Goal: Transaction & Acquisition: Purchase product/service

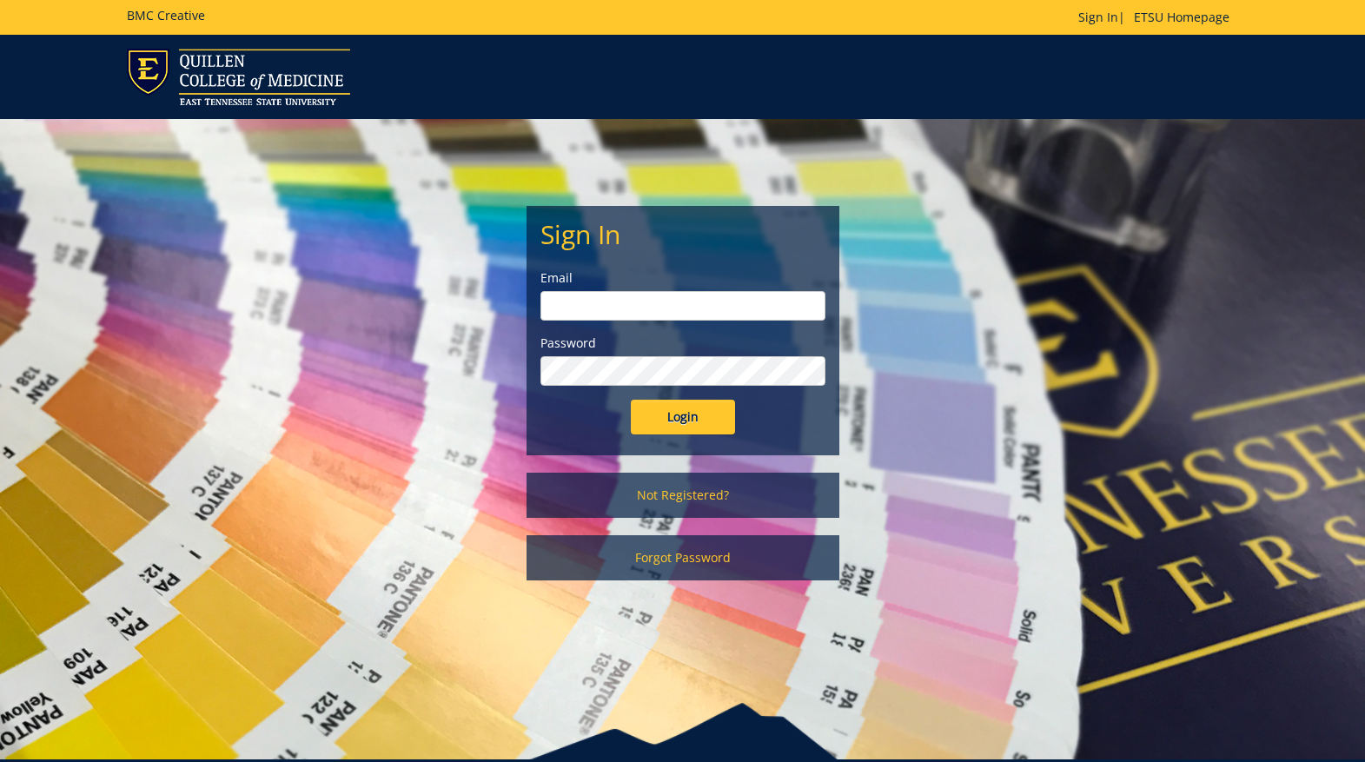
type input "etsuhealthprojects@etsu.edu"
click at [692, 414] on input "Login" at bounding box center [683, 417] width 104 height 35
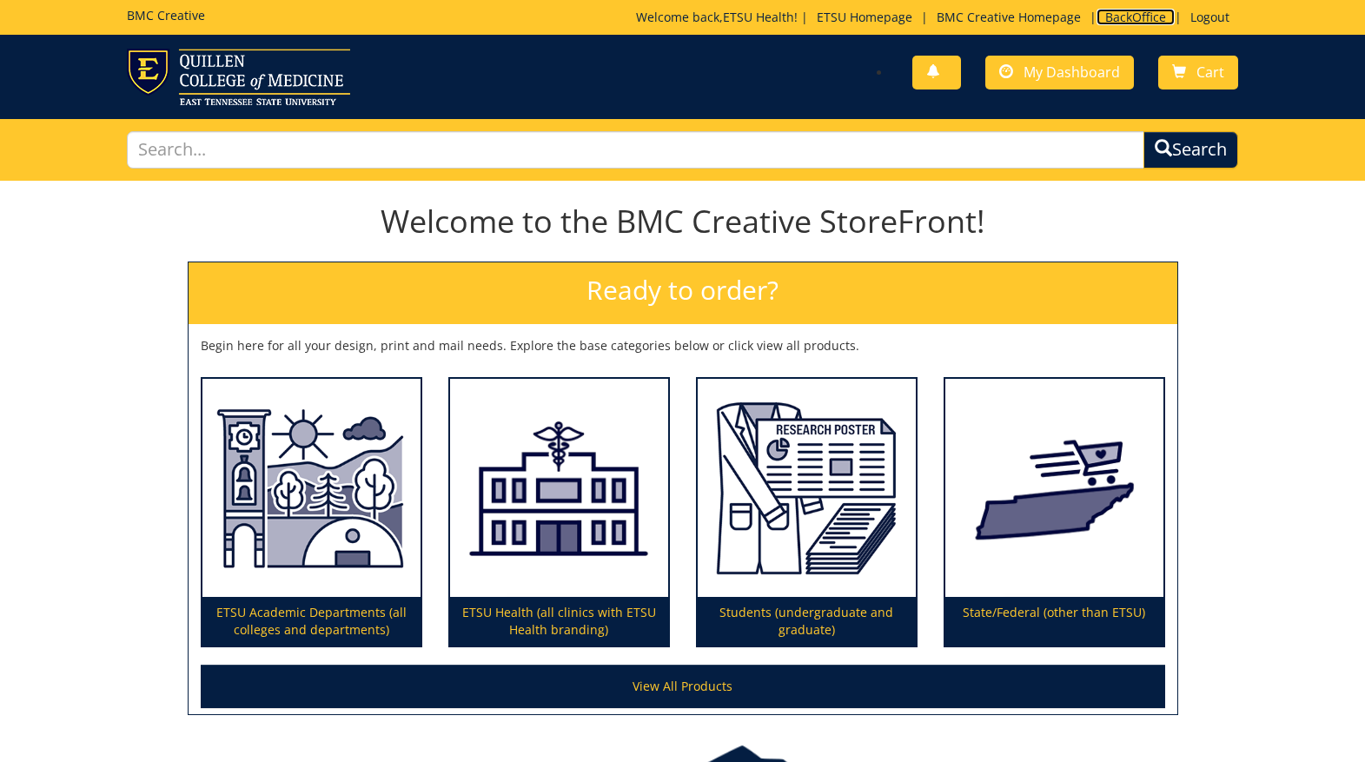
click at [1142, 17] on link "BackOffice" at bounding box center [1135, 17] width 78 height 17
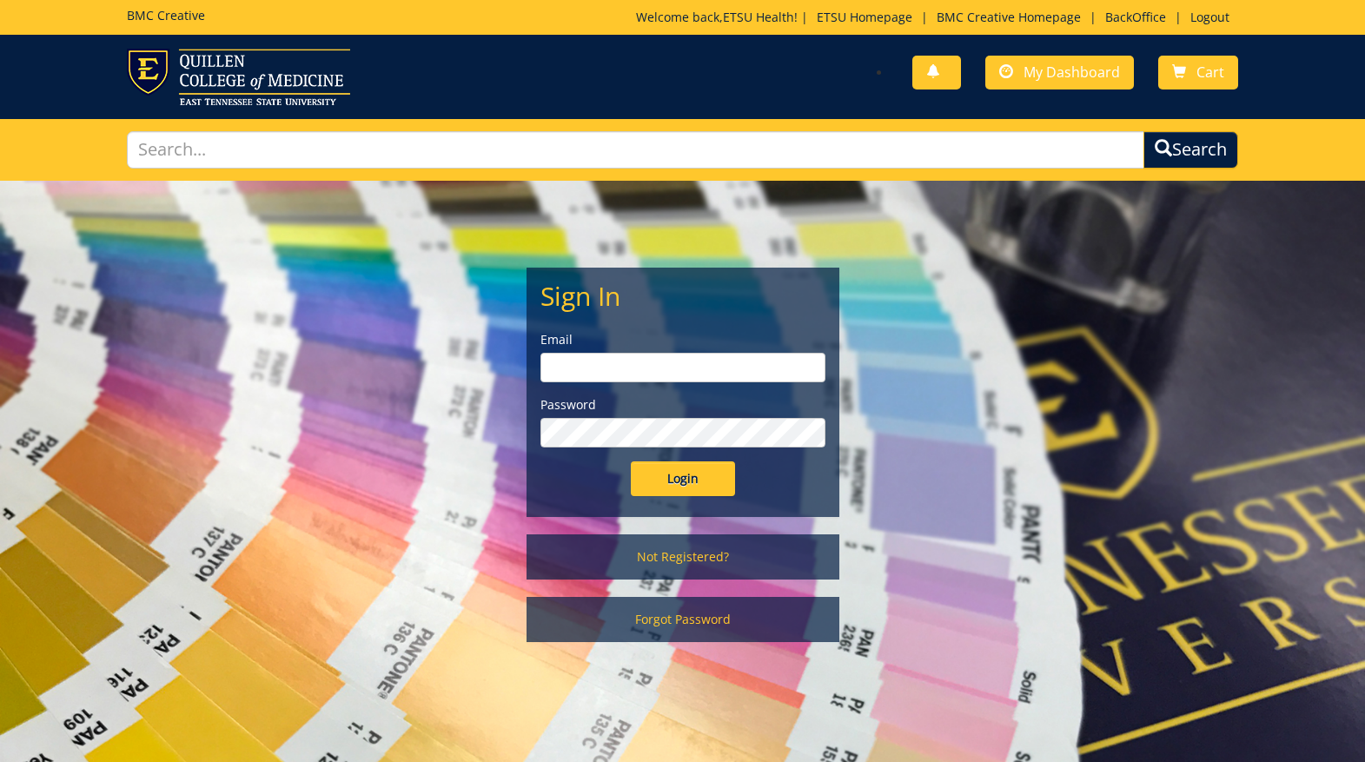
type input "etsuhealthprojects@etsu.edu"
click at [686, 483] on input "Login" at bounding box center [683, 478] width 104 height 35
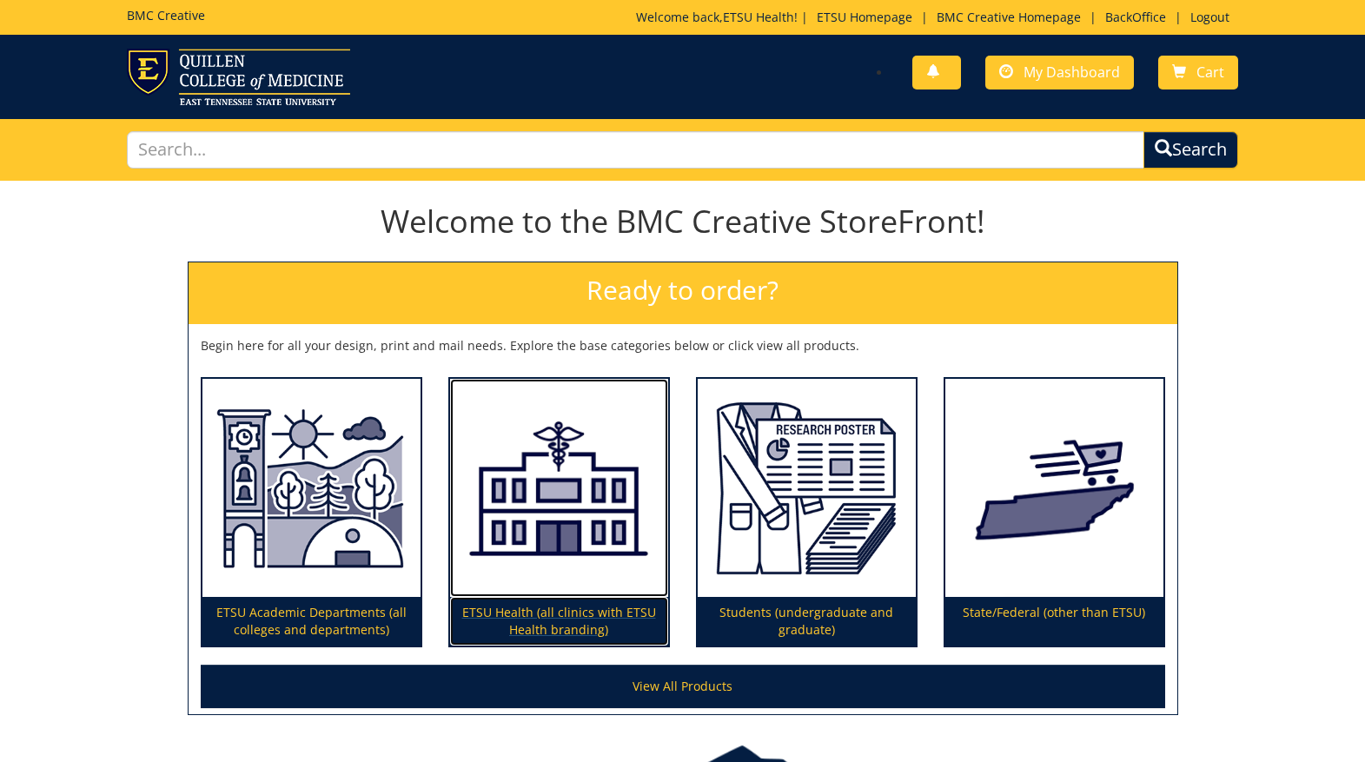
click at [506, 507] on img at bounding box center [559, 488] width 218 height 219
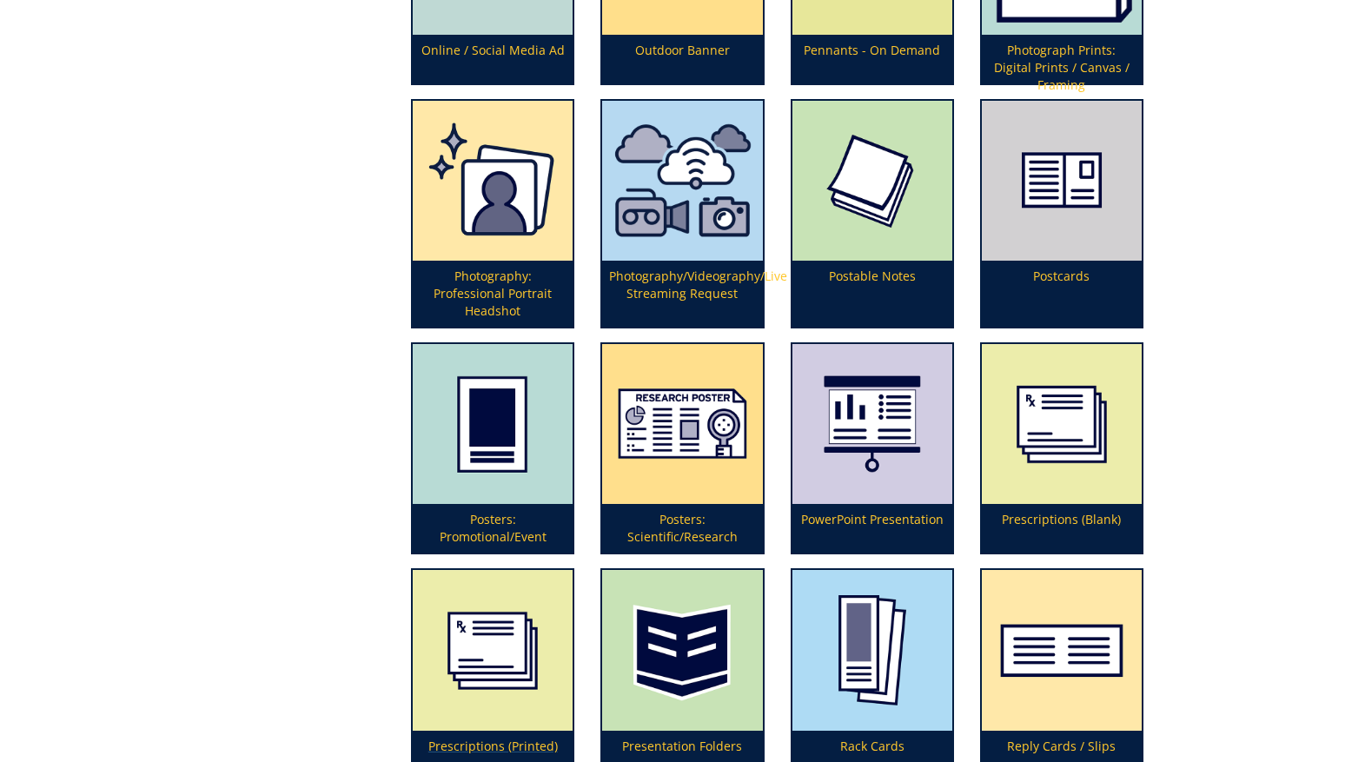
scroll to position [3889, 0]
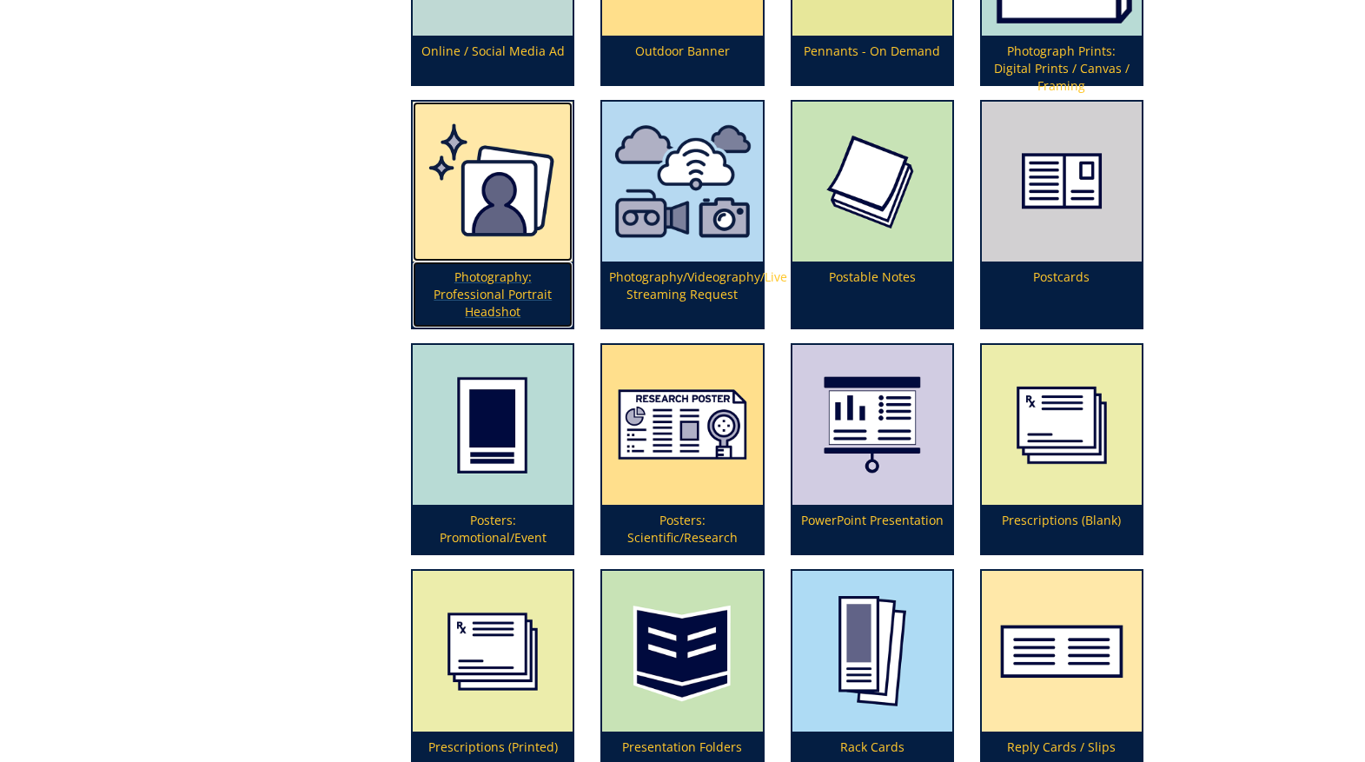
click at [479, 233] on img at bounding box center [493, 182] width 160 height 160
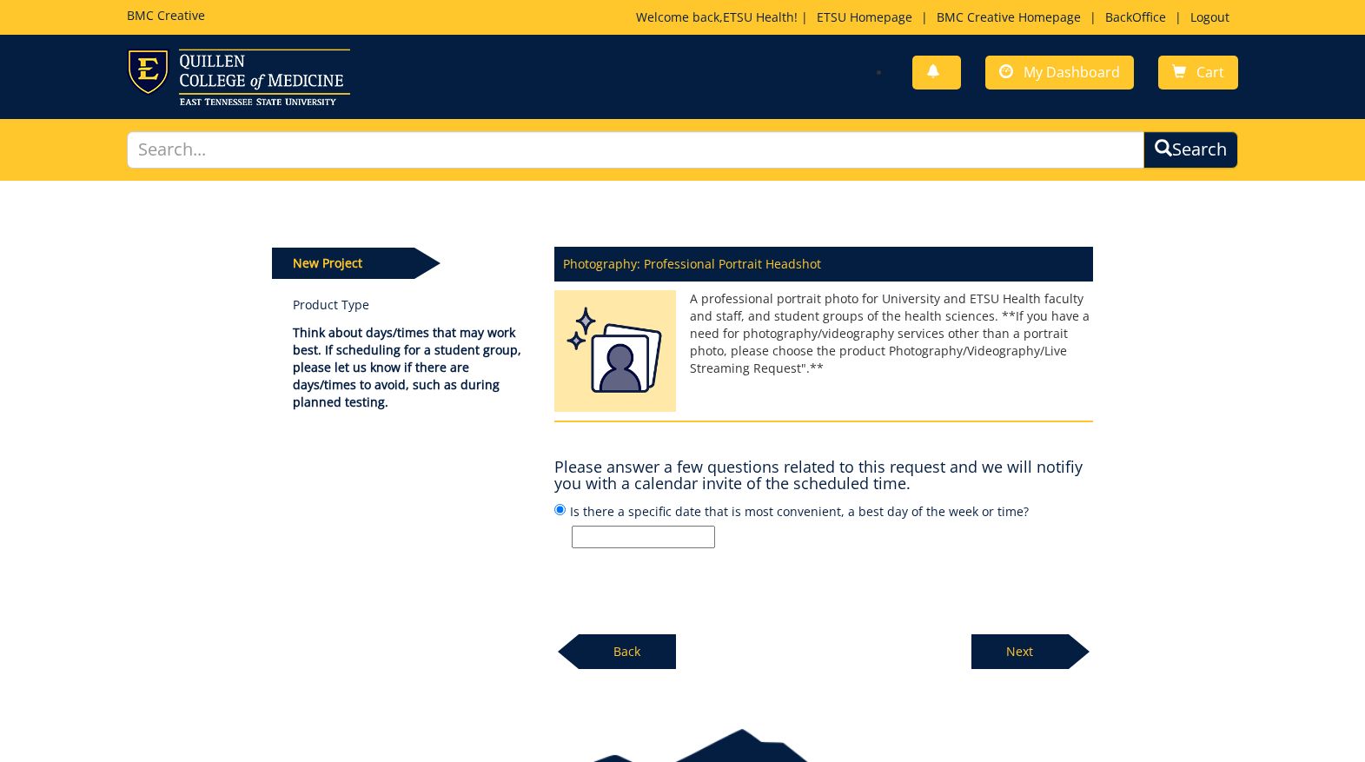
click at [628, 526] on input "Is there a specific date that is most convenient, a best day of the week or tim…" at bounding box center [643, 537] width 143 height 23
type input "[PERSON_NAME] is scheduling."
click at [1020, 650] on p "Next" at bounding box center [1019, 651] width 97 height 35
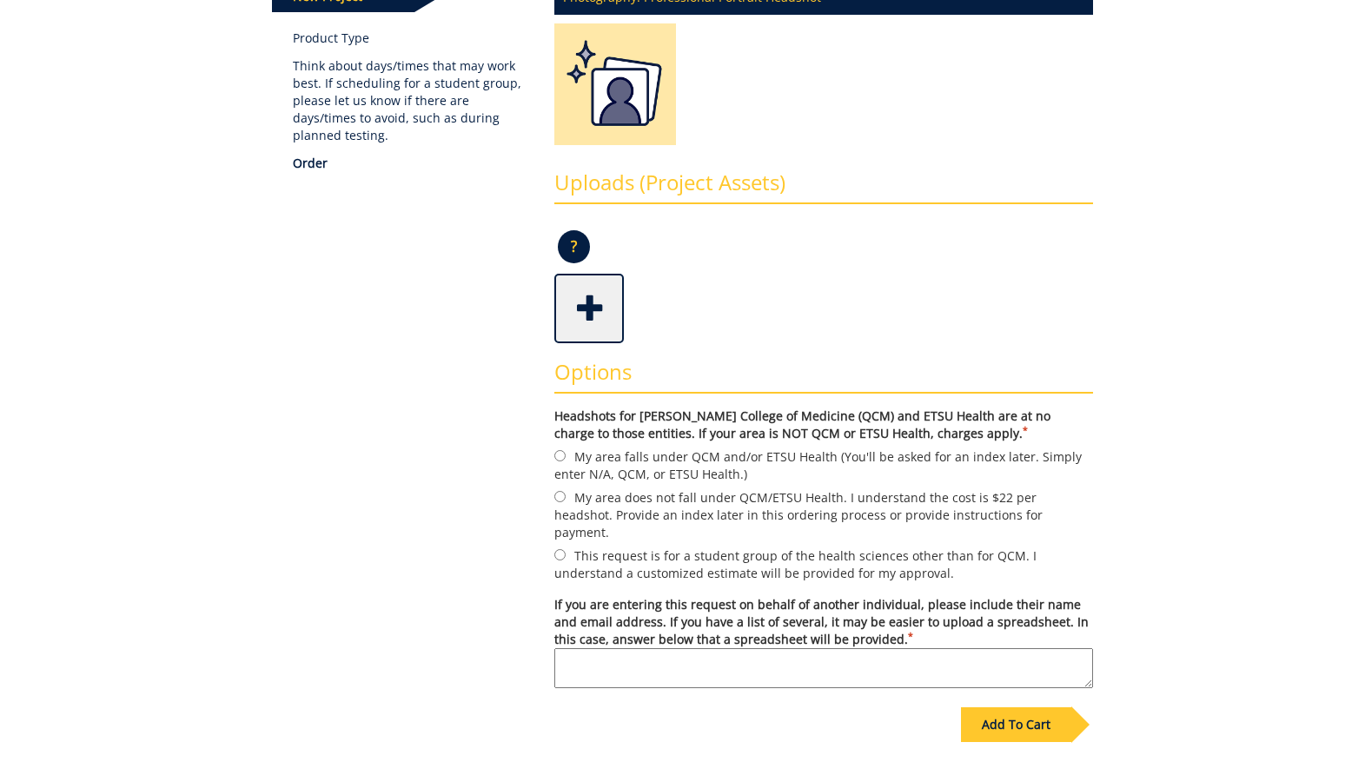
scroll to position [276, 0]
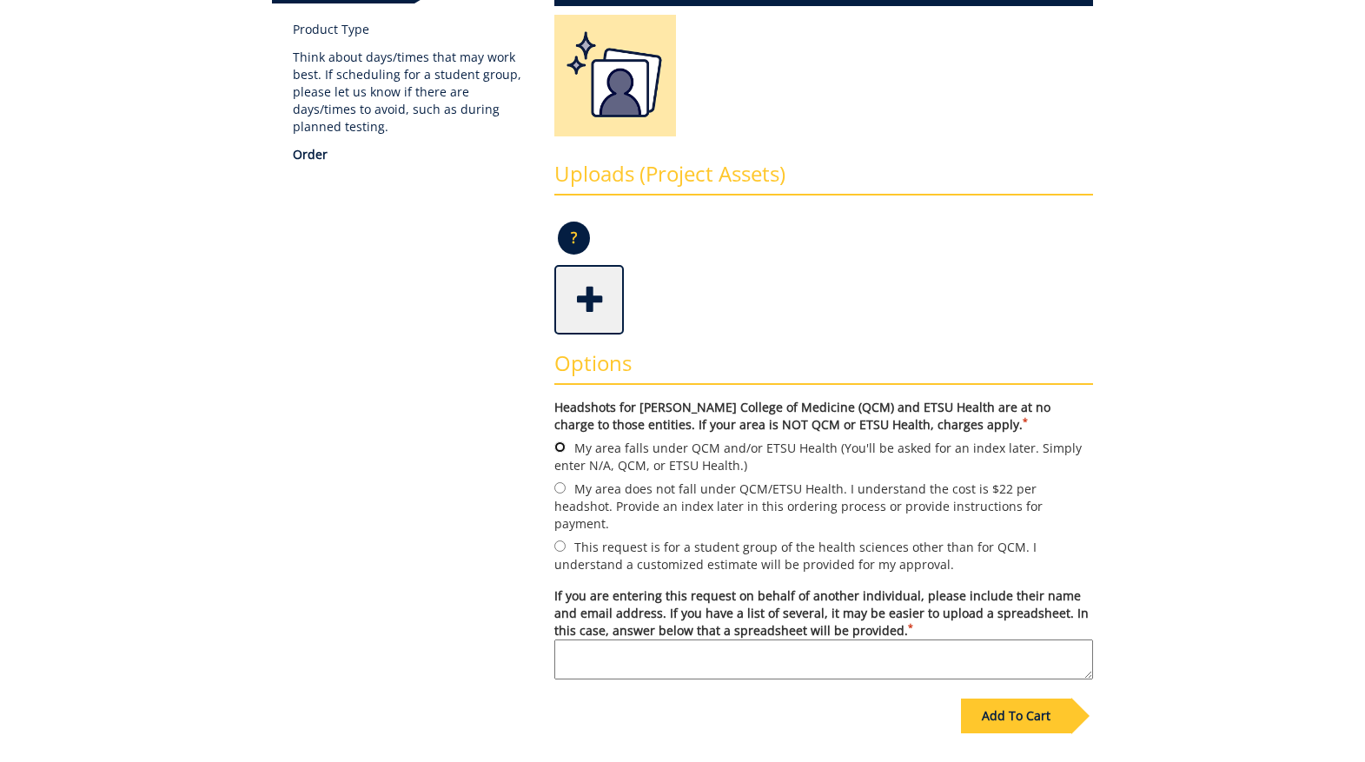
click at [554, 445] on input "My area falls under QCM and/or ETSU Health (You'll be asked for an index later.…" at bounding box center [559, 446] width 11 height 11
radio input "true"
click at [605, 639] on textarea "If you are entering this request on behalf of another individual, please includ…" at bounding box center [823, 659] width 539 height 40
paste textarea "Google Maps link to [PERSON_NAME]: [URL][DOMAIN_NAME]"
type textarea "Google Maps link to [PERSON_NAME]: [URL][DOMAIN_NAME]"
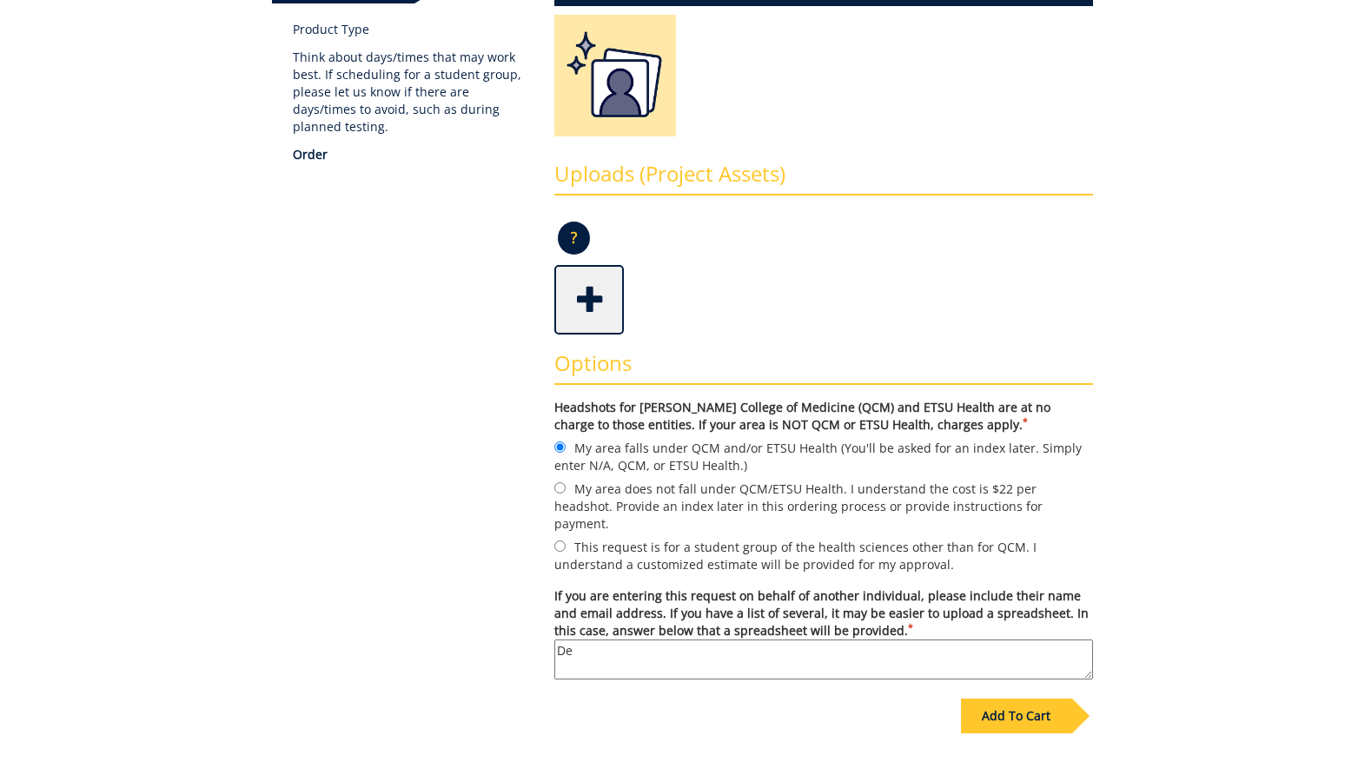
type textarea "D"
drag, startPoint x: 539, startPoint y: 630, endPoint x: 523, endPoint y: 630, distance: 15.6
click at [523, 630] on div "Some kind of message here. New Project Product Type Think about days/times that…" at bounding box center [682, 362] width 847 height 916
type textarea "[PERSON_NAME] is scheduling."
click at [1029, 704] on div "Add To Cart" at bounding box center [1016, 715] width 110 height 35
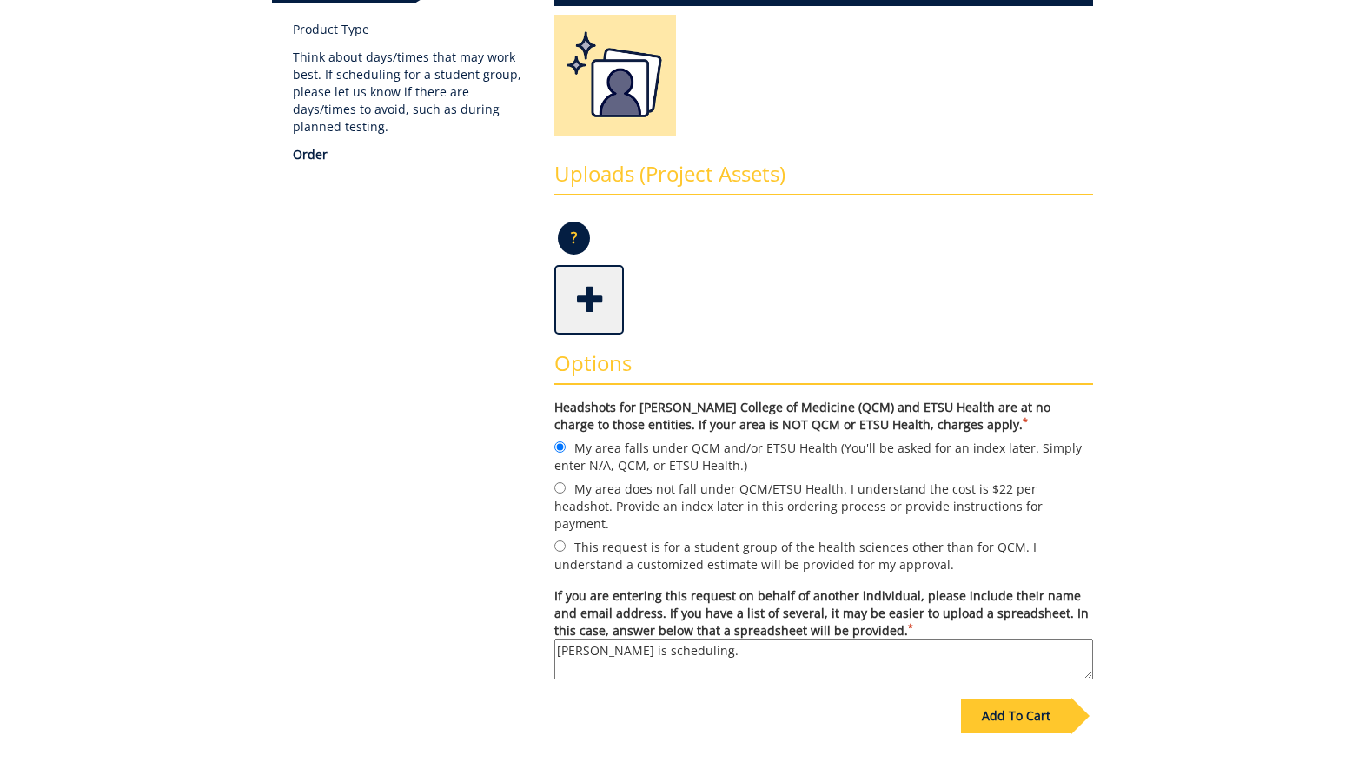
scroll to position [105, 0]
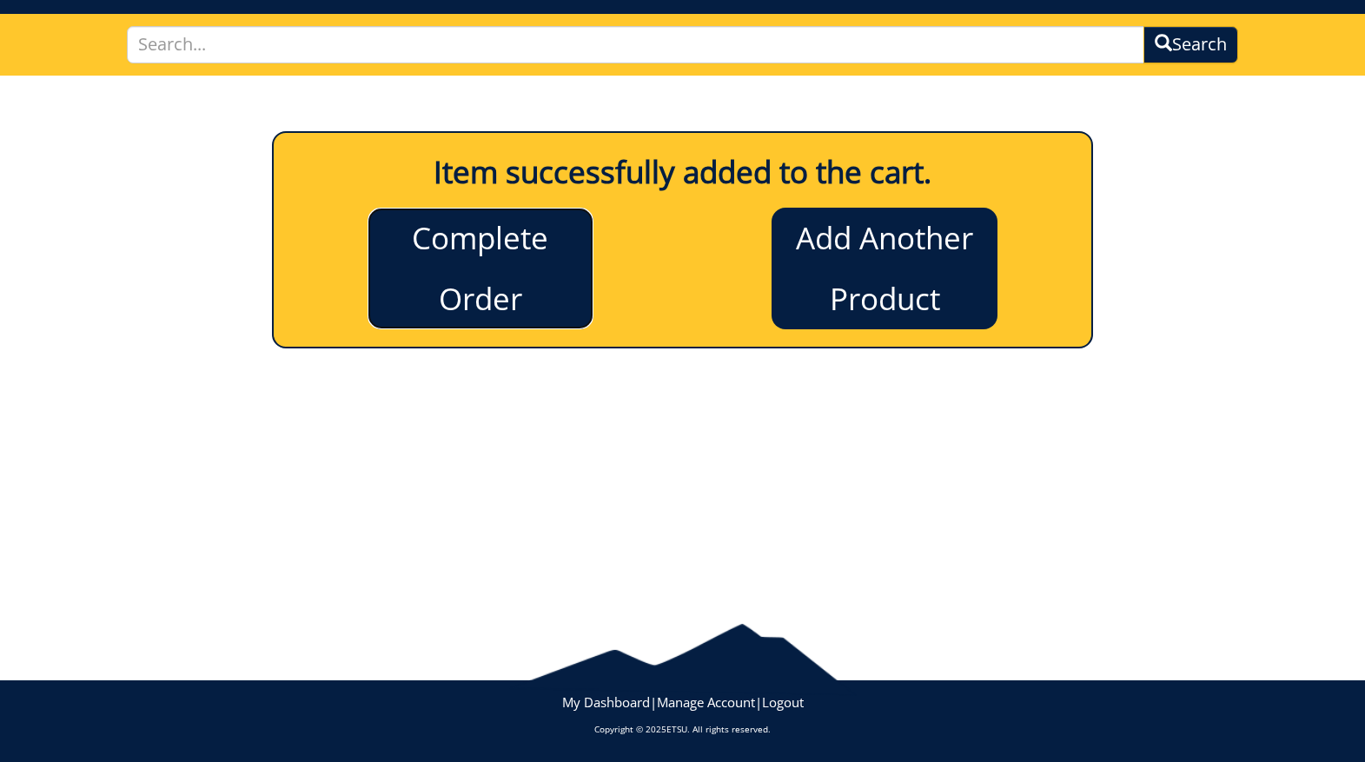
click at [474, 287] on link "Complete Order" at bounding box center [480, 269] width 226 height 122
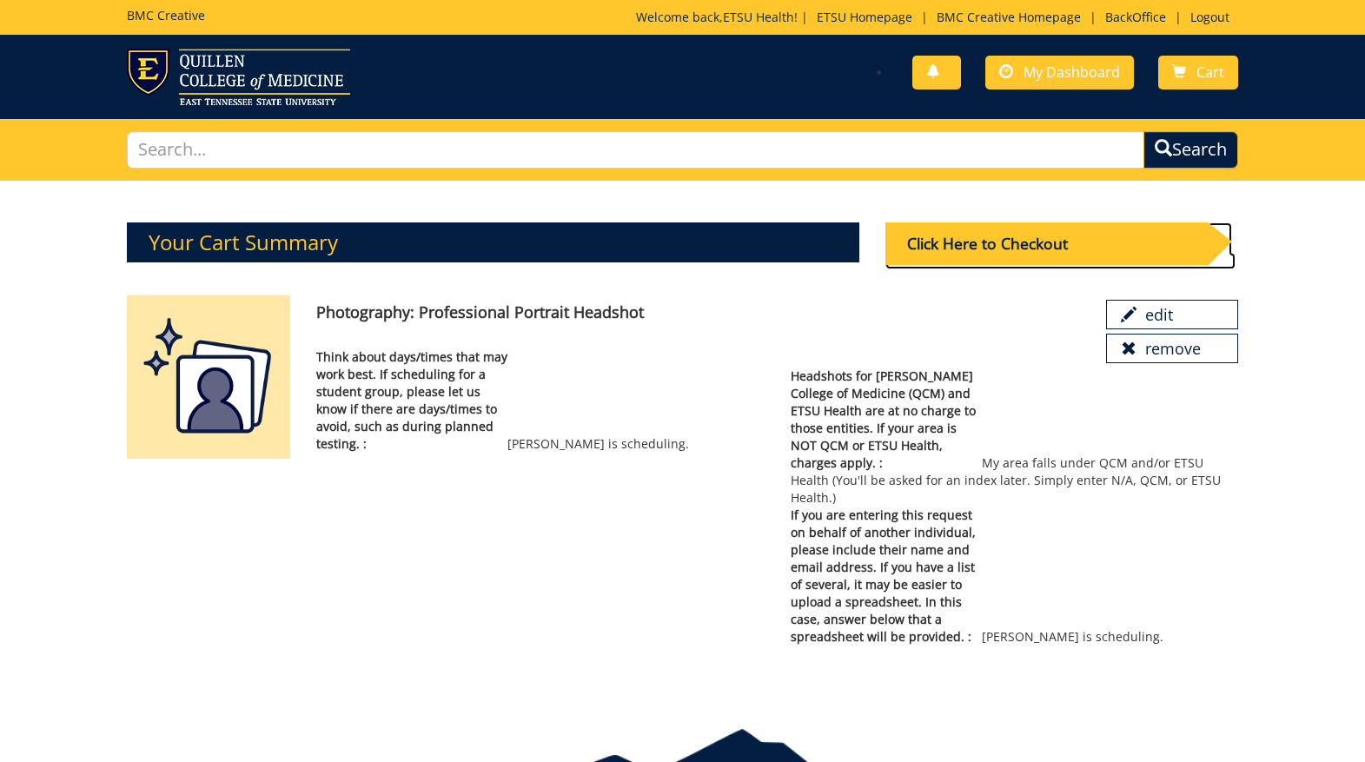
click at [1042, 234] on div "Click Here to Checkout" at bounding box center [1046, 243] width 322 height 43
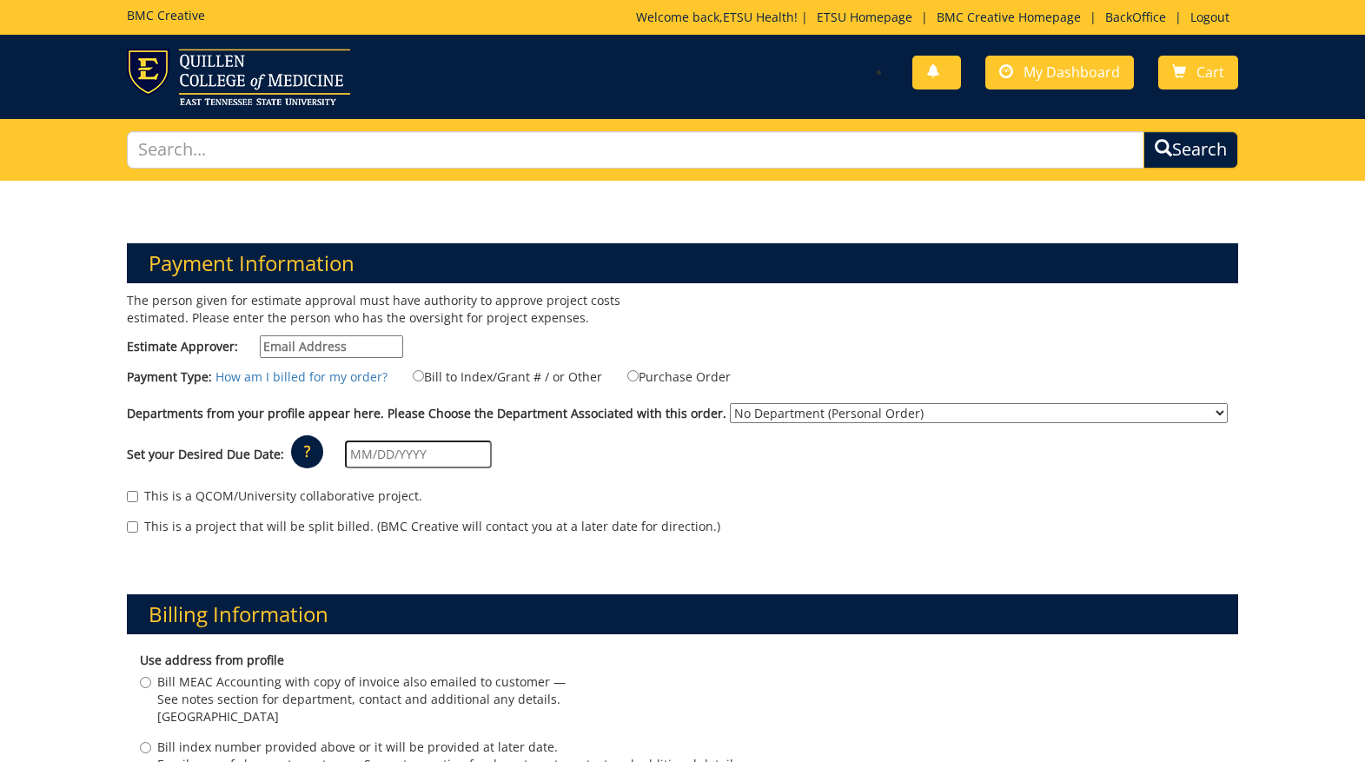
click at [303, 351] on input "Estimate Approver:" at bounding box center [331, 346] width 143 height 23
type input "n/a"
click at [453, 380] on label "Bill to Index/Grant # / or Other" at bounding box center [496, 376] width 211 height 19
click at [424, 380] on input "Bill to Index/Grant # / or Other" at bounding box center [418, 375] width 11 height 11
radio input "true"
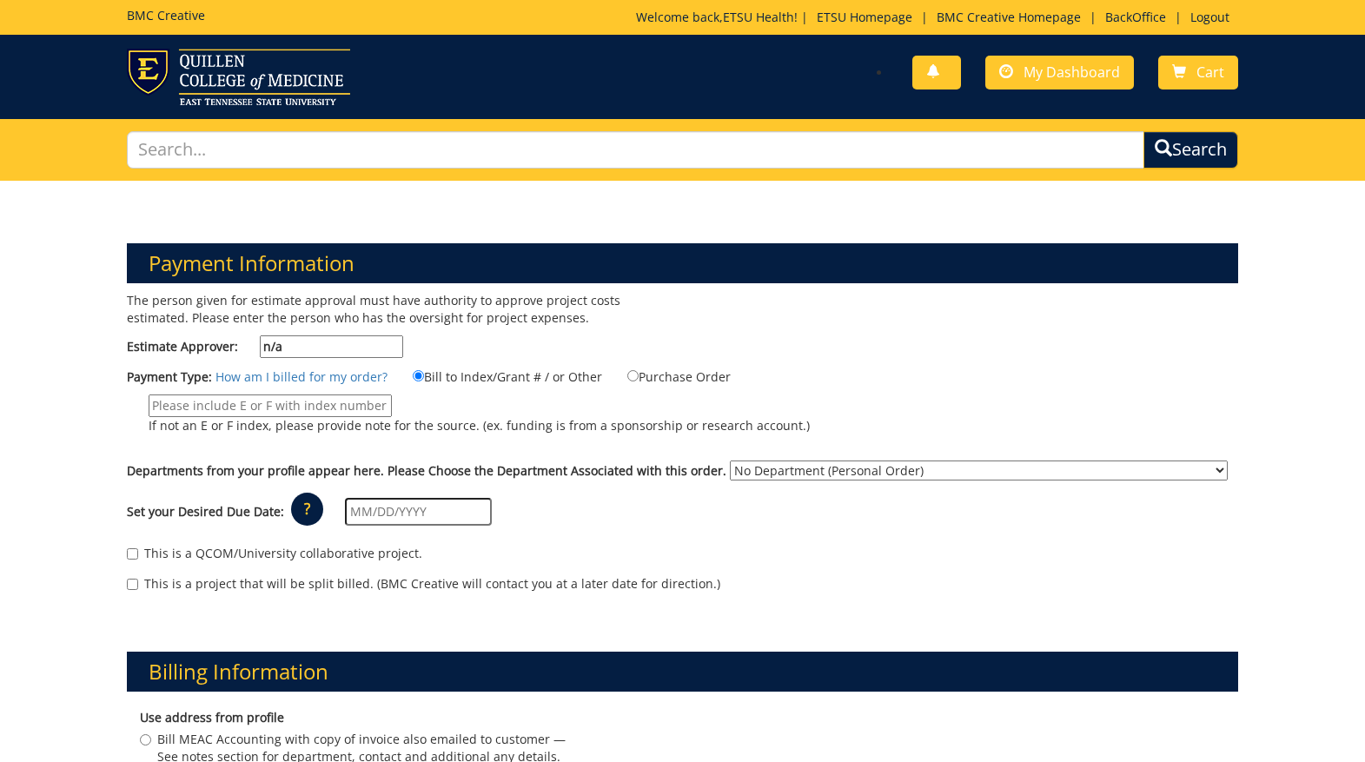
click at [294, 409] on input "If not an E or F index, please provide note for the source. (ex. funding is fro…" at bounding box center [270, 405] width 243 height 23
type input "n/a"
click at [807, 465] on select "No Department (Personal Order) Academic Affairs COM Anatomy and Cell Biology Bi…" at bounding box center [979, 470] width 498 height 20
select select "217"
click at [730, 460] on select "No Department (Personal Order) Academic Affairs COM Anatomy and Cell Biology Bi…" at bounding box center [979, 470] width 498 height 20
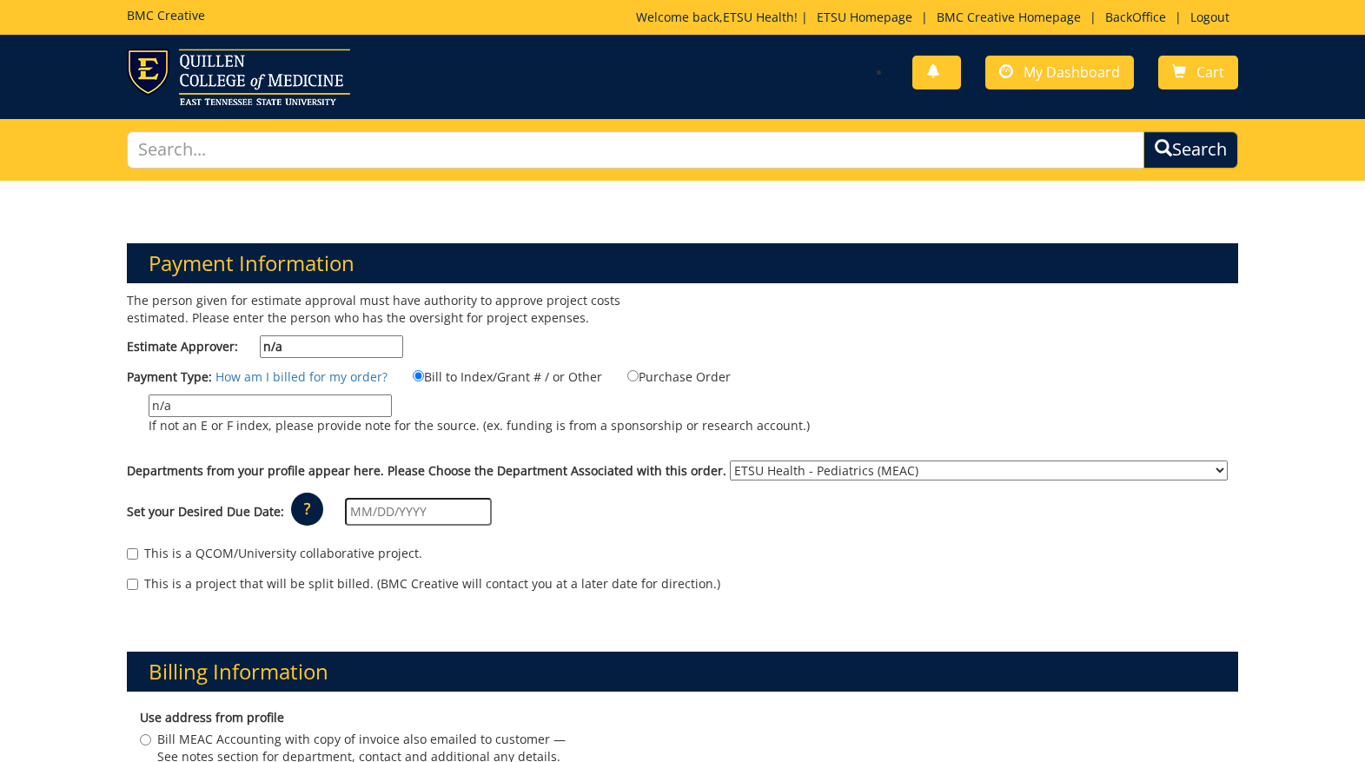
click at [400, 510] on input "text" at bounding box center [418, 512] width 147 height 28
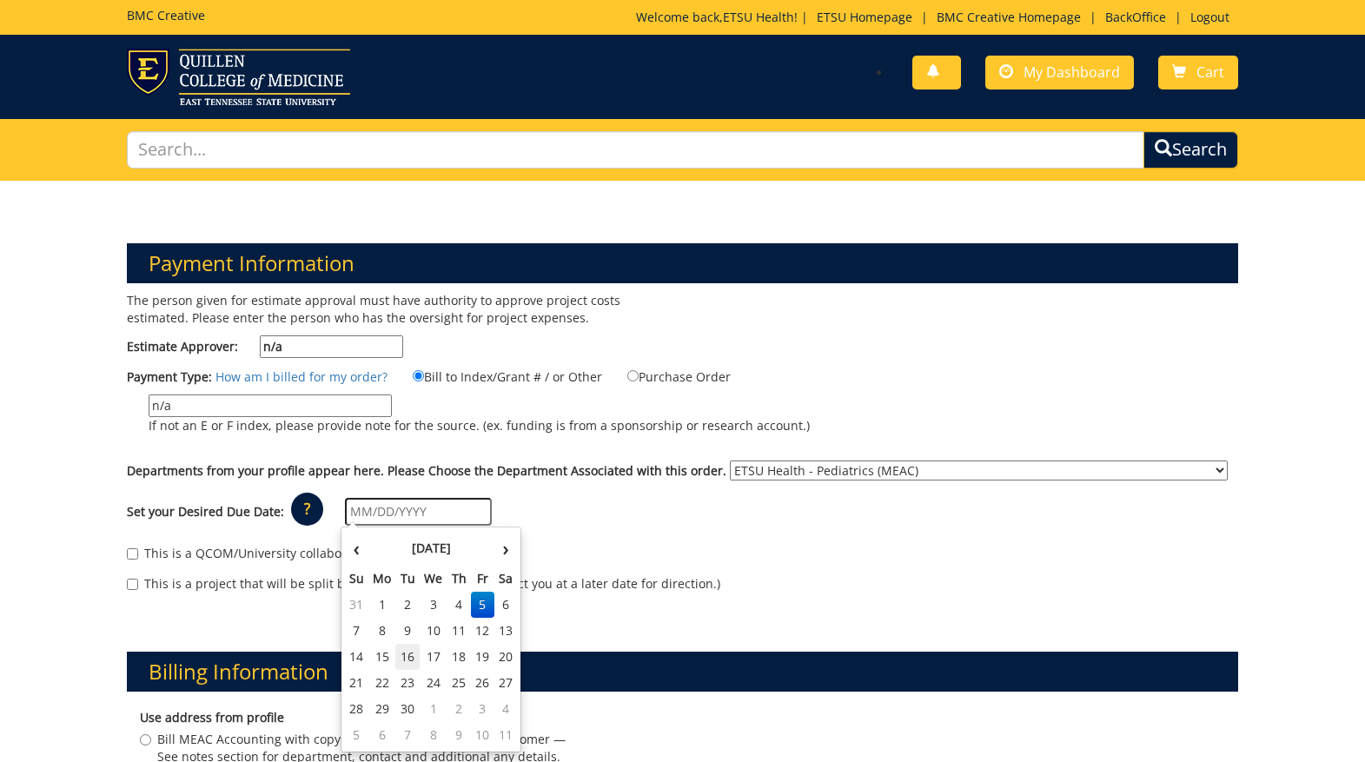
click at [407, 654] on td "16" at bounding box center [407, 657] width 24 height 26
type input "[DATE]"
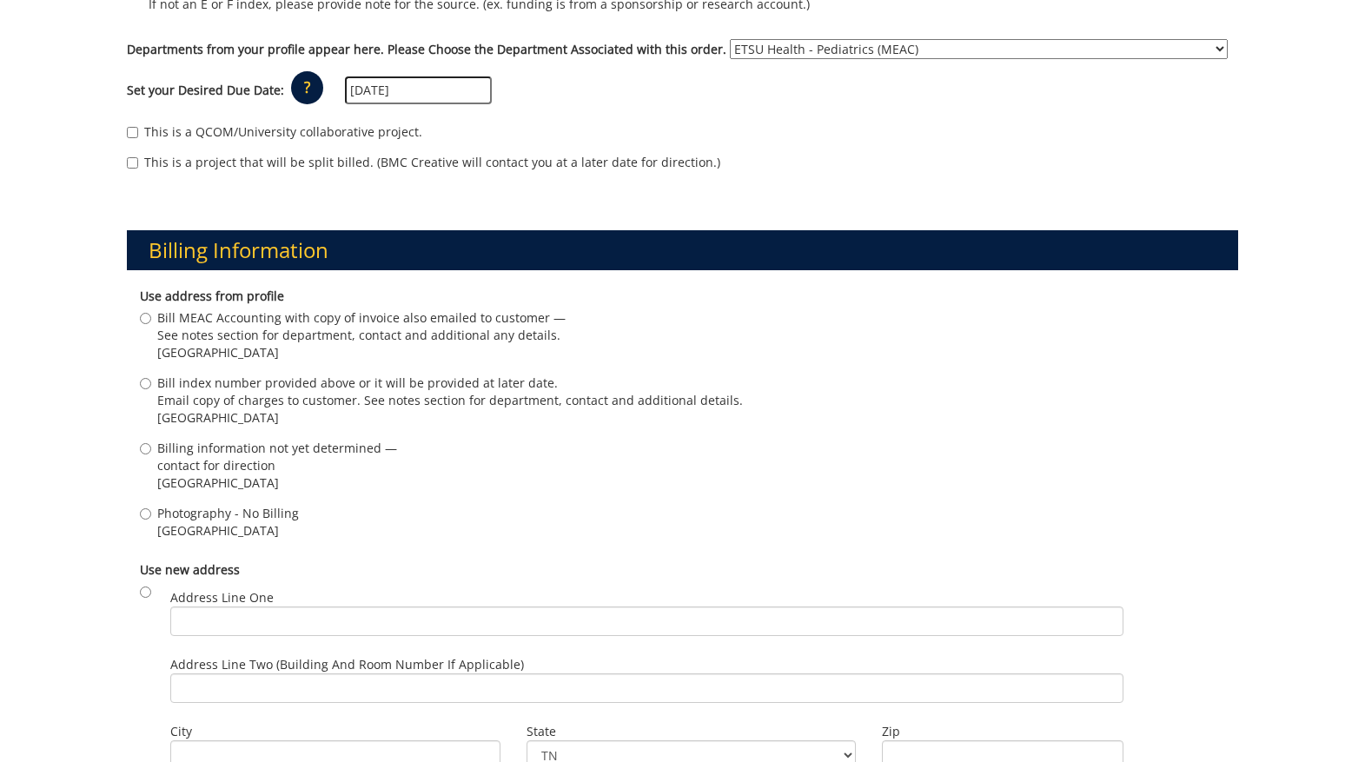
scroll to position [425, 0]
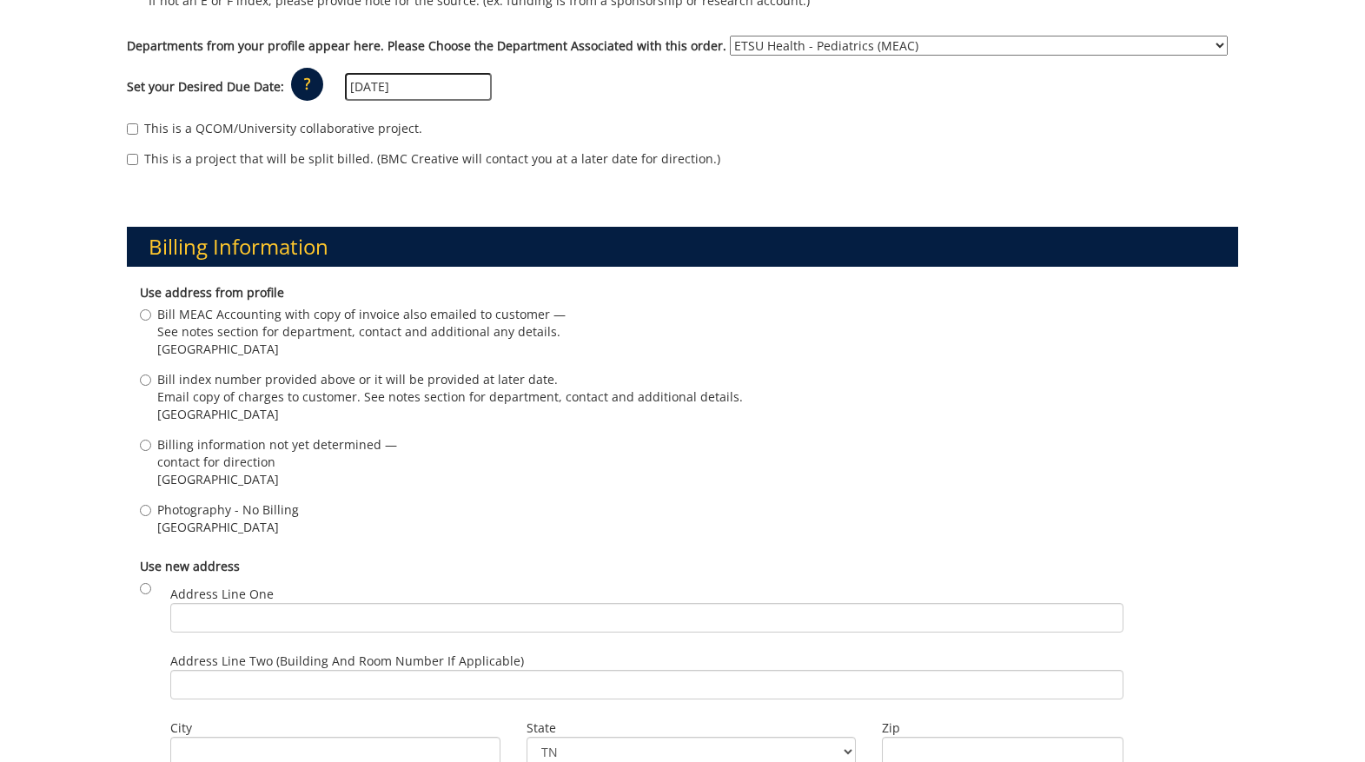
click at [160, 525] on span "Johnson City , TN 37614" at bounding box center [228, 527] width 142 height 17
click at [151, 516] on input "Photography - No Billing Johnson City , TN 37614" at bounding box center [145, 510] width 11 height 11
radio input "true"
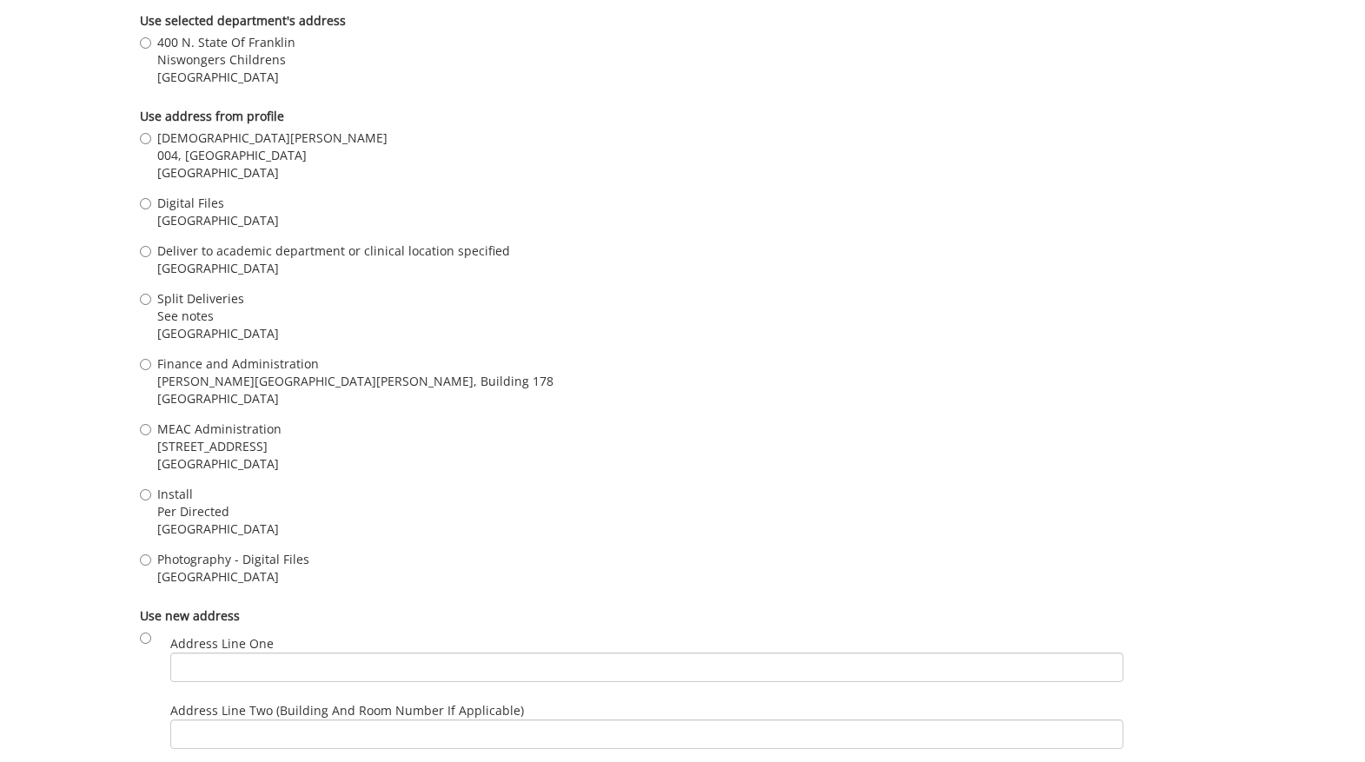
scroll to position [1460, 0]
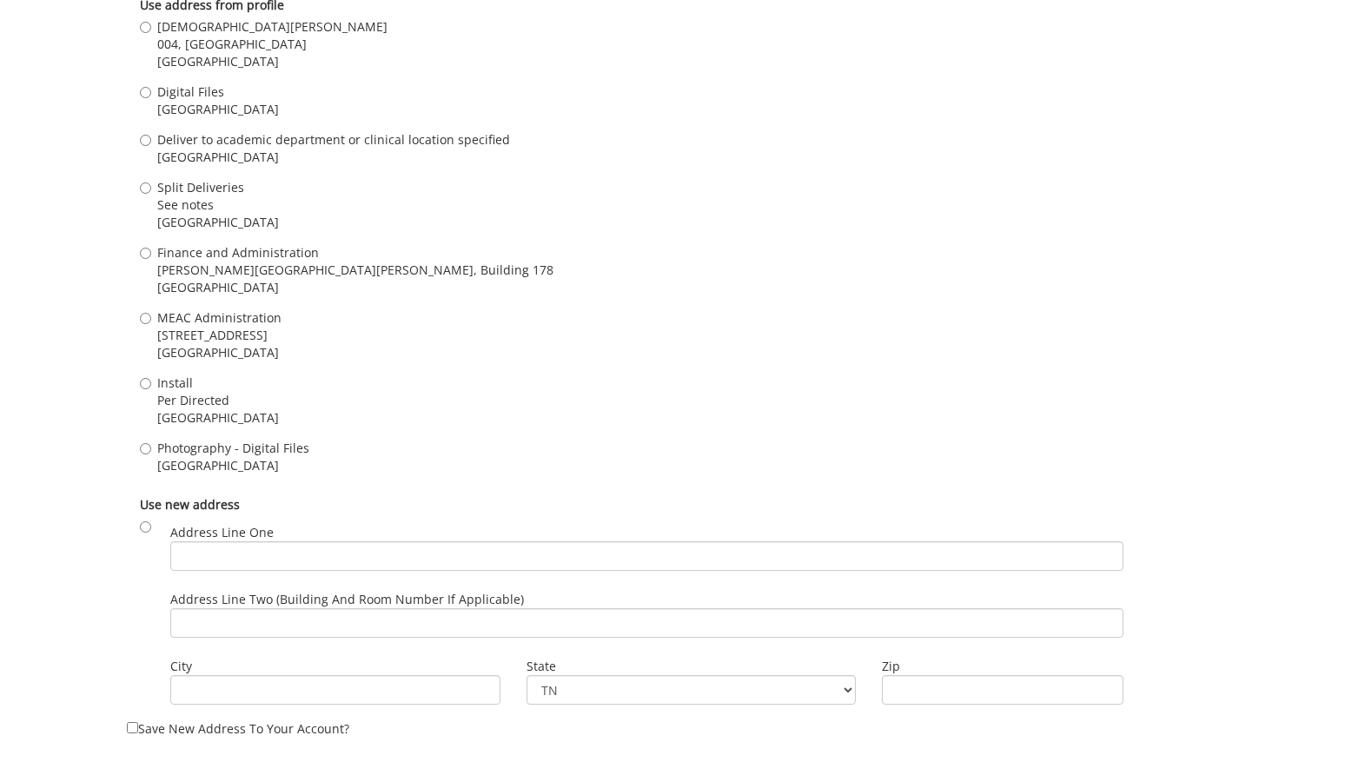
click at [260, 460] on span "Johnson City , TN 37614" at bounding box center [233, 465] width 152 height 17
click at [151, 454] on input "Photography - Digital Files Johnson City , TN 37614" at bounding box center [145, 448] width 11 height 11
radio input "true"
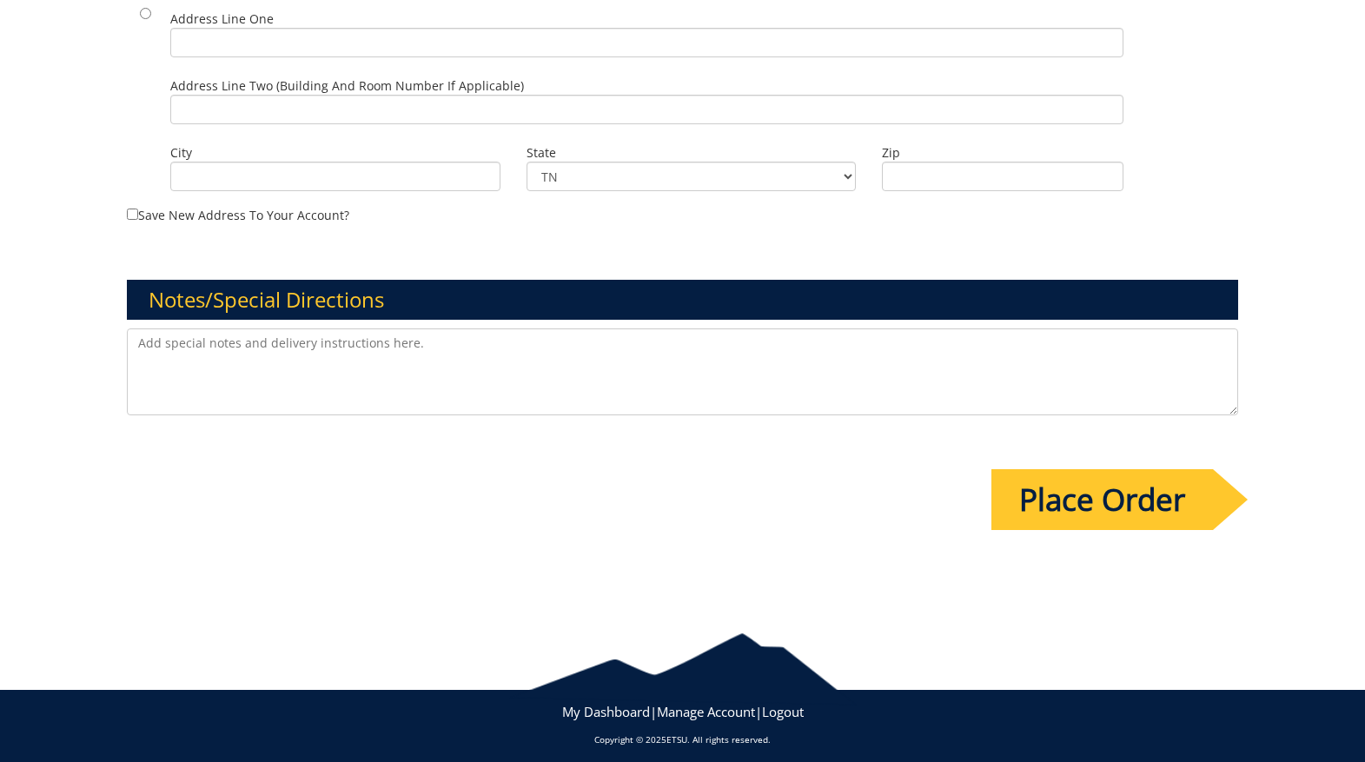
scroll to position [1983, 0]
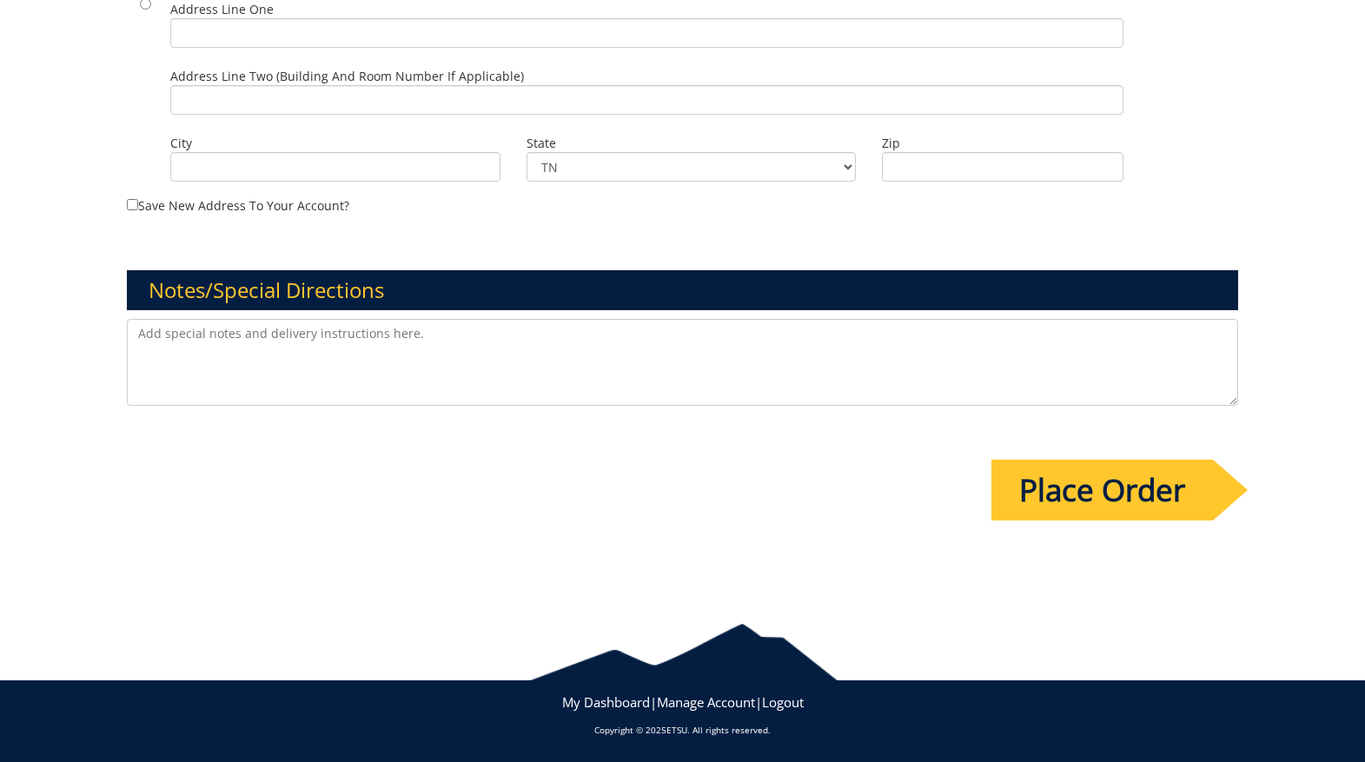
click at [215, 324] on textarea at bounding box center [682, 362] width 1111 height 87
type textarea "Headshot photo for Kayla Chambers, RDN, Pediatrics."
click at [1056, 486] on input "Place Order" at bounding box center [1102, 490] width 222 height 61
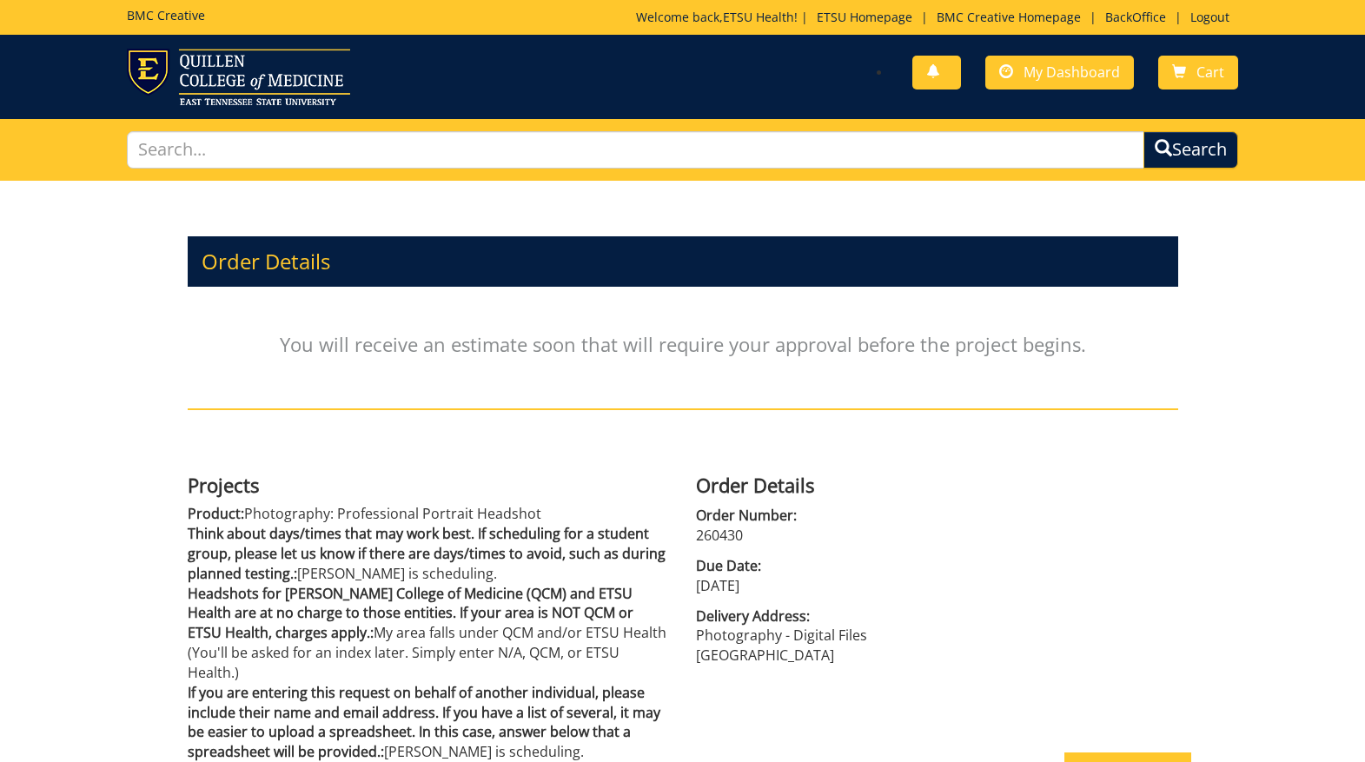
click at [717, 538] on p "260430" at bounding box center [937, 536] width 482 height 20
copy p "260430"
